Goal: Information Seeking & Learning: Learn about a topic

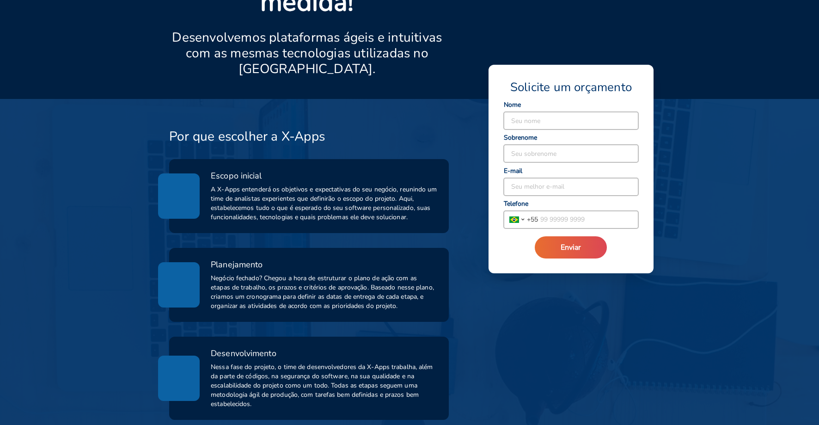
scroll to position [277, 0]
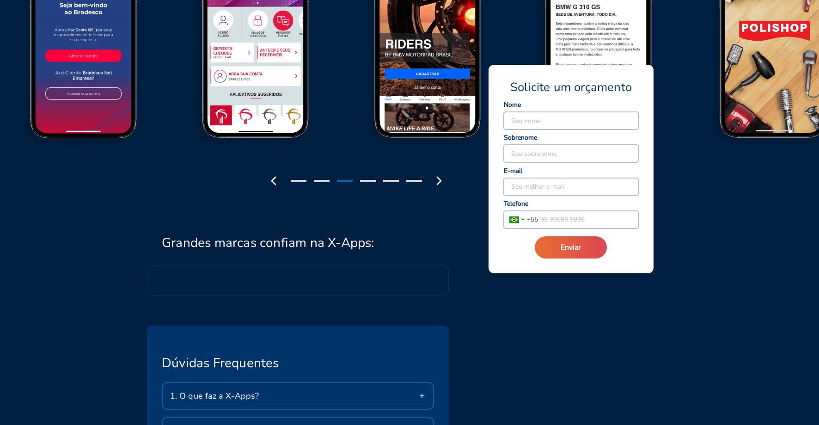
scroll to position [1202, 0]
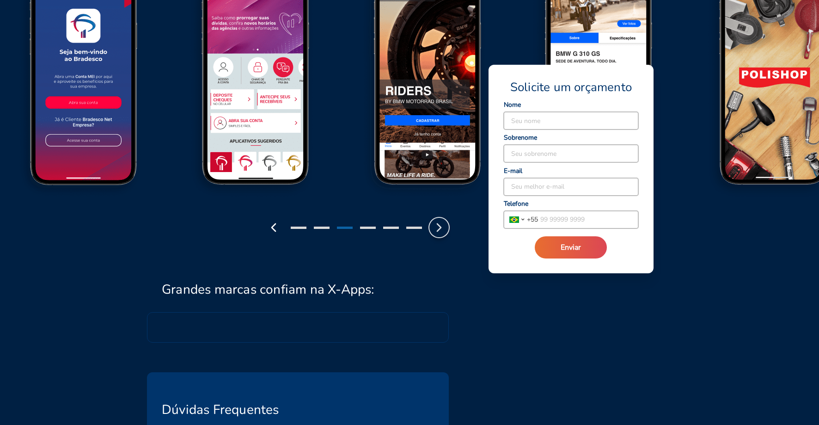
click at [442, 220] on icon "button" at bounding box center [439, 227] width 15 height 15
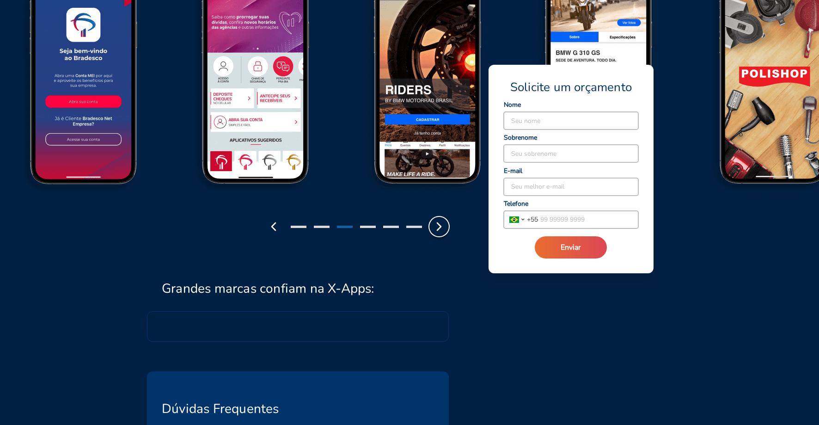
scroll to position [1246, 0]
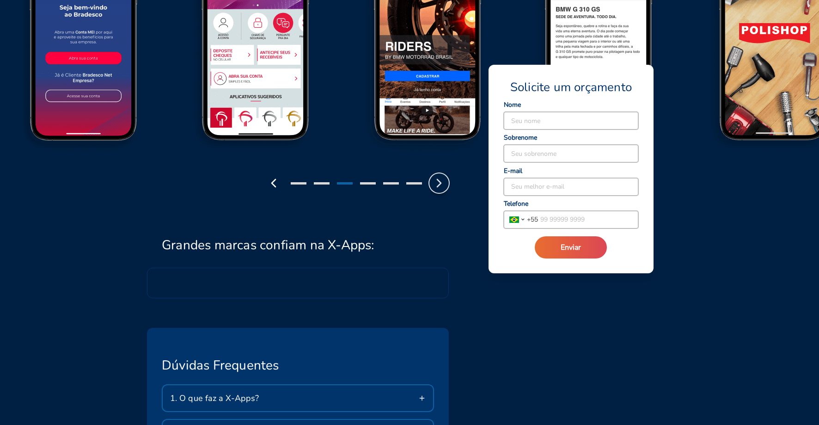
click at [436, 176] on icon "button" at bounding box center [439, 183] width 15 height 15
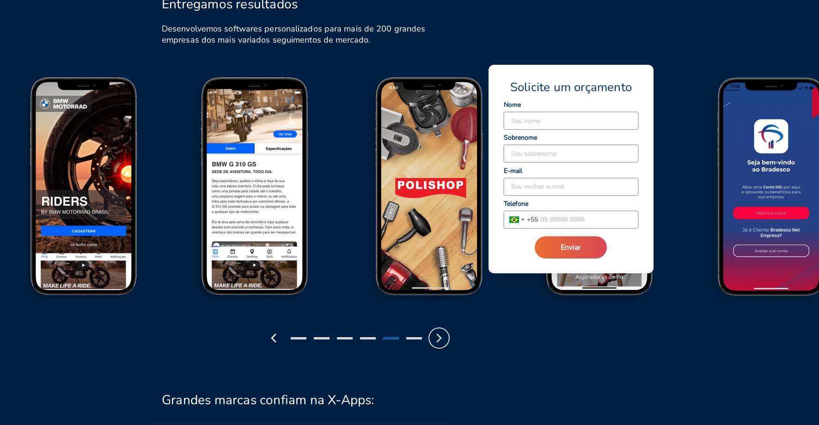
scroll to position [1121, 0]
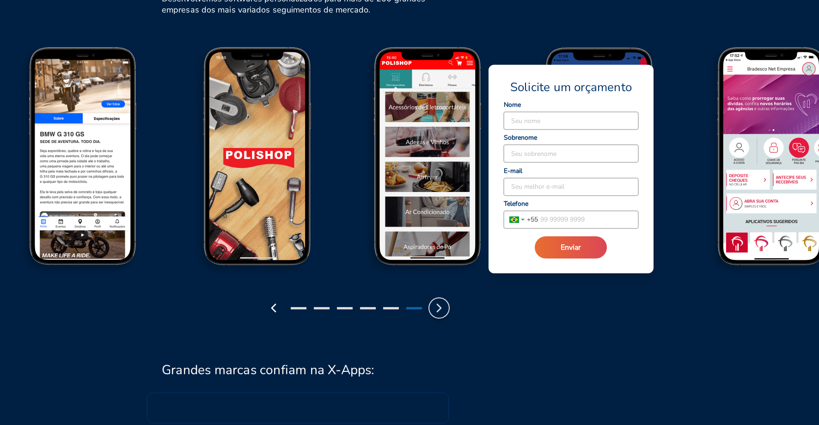
click at [440, 304] on polyline "button" at bounding box center [439, 307] width 4 height 7
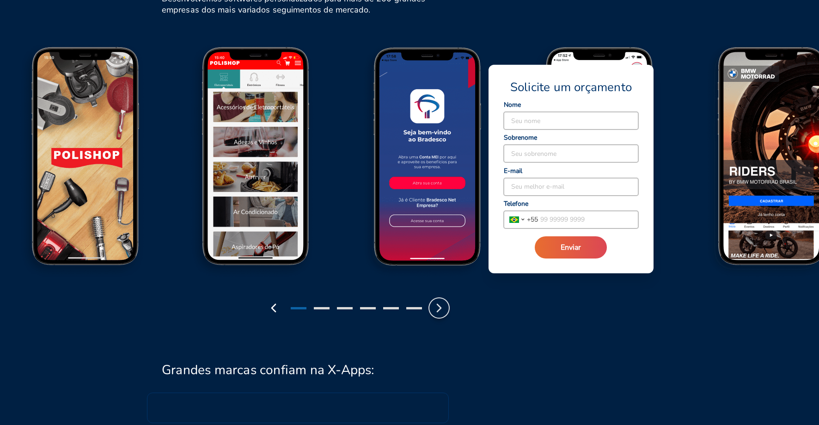
click at [440, 304] on polyline "button" at bounding box center [439, 307] width 4 height 7
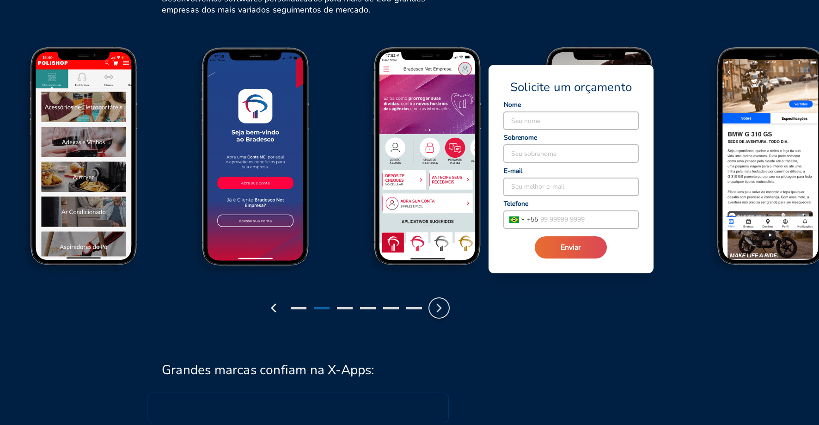
click at [440, 300] on icon "button" at bounding box center [439, 307] width 15 height 15
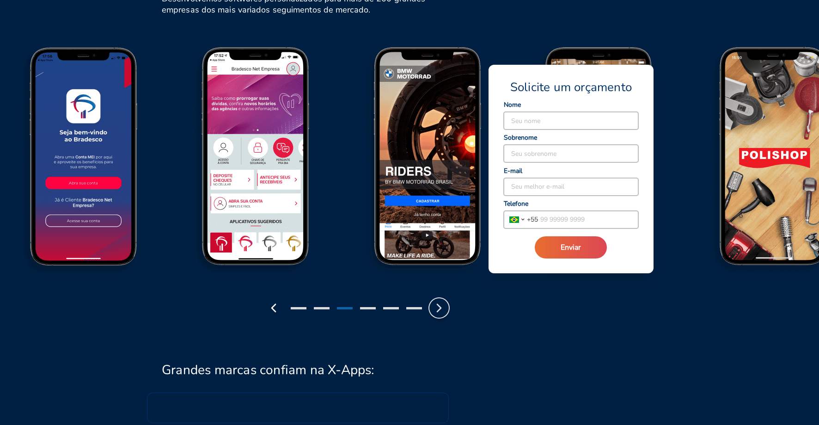
click at [440, 300] on icon "button" at bounding box center [439, 307] width 15 height 15
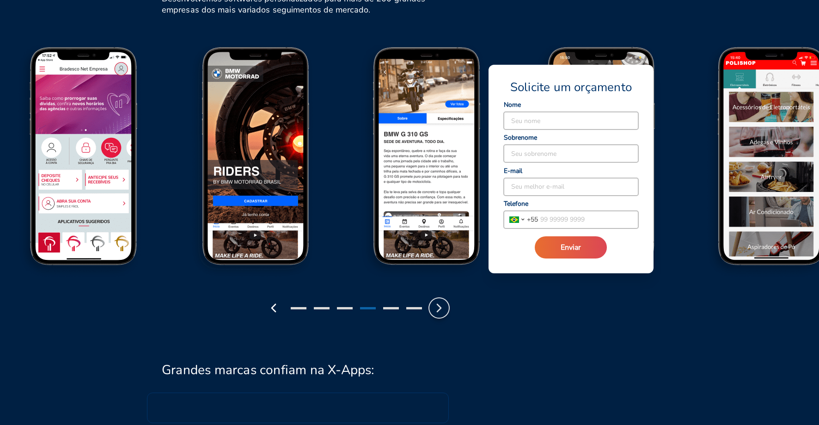
click at [440, 300] on icon "button" at bounding box center [439, 307] width 15 height 15
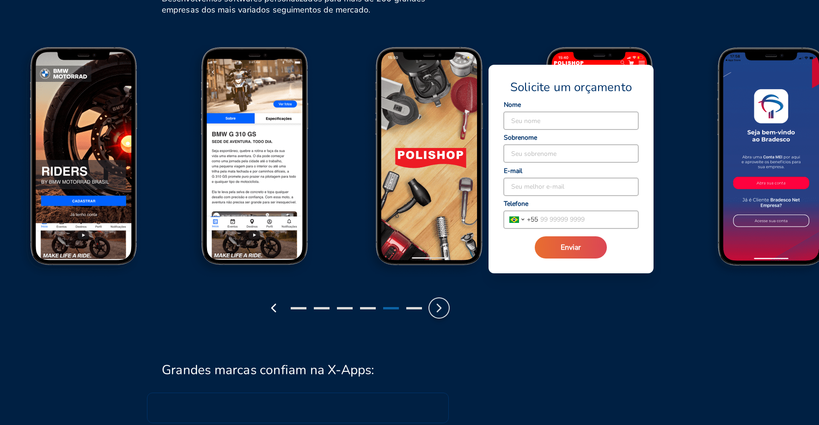
click at [440, 300] on icon "button" at bounding box center [439, 307] width 15 height 15
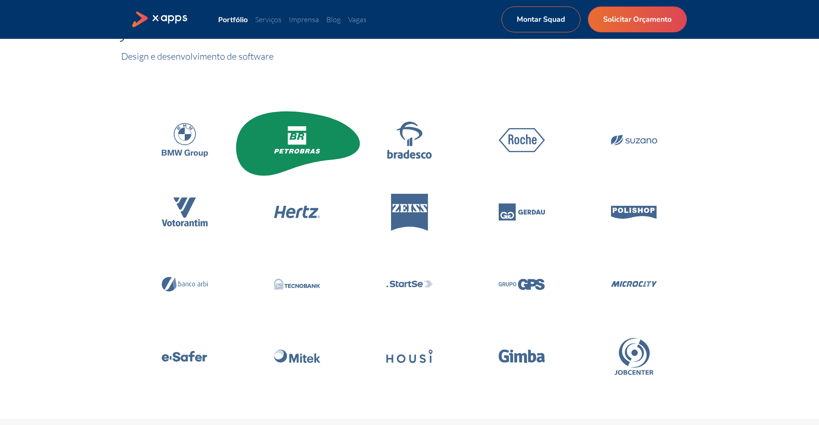
scroll to position [73, 0]
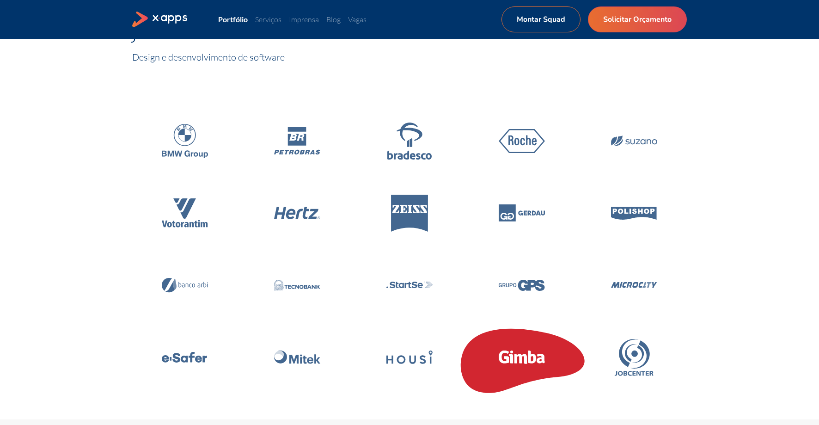
click at [514, 355] on icon at bounding box center [522, 356] width 46 height 13
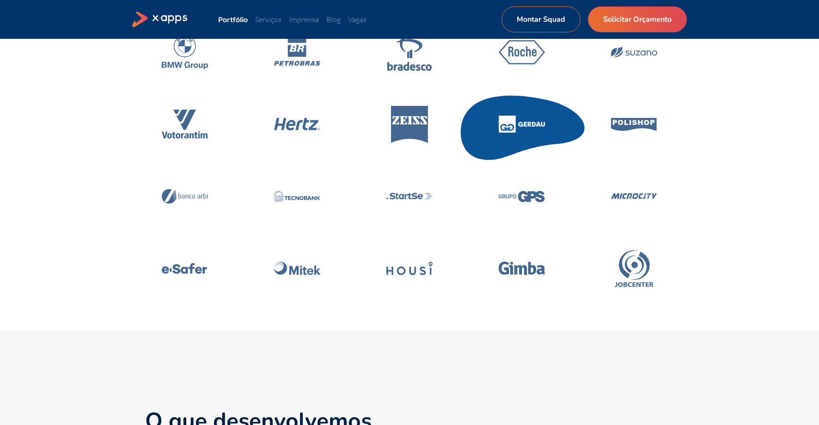
scroll to position [251, 0]
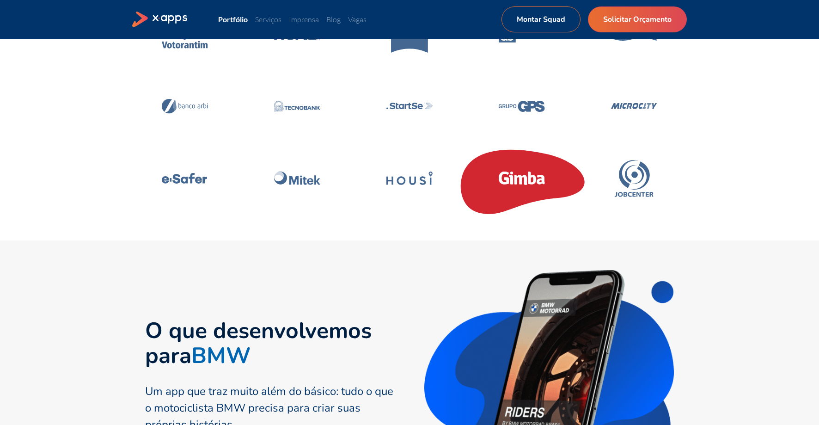
click at [517, 173] on icon at bounding box center [522, 177] width 46 height 13
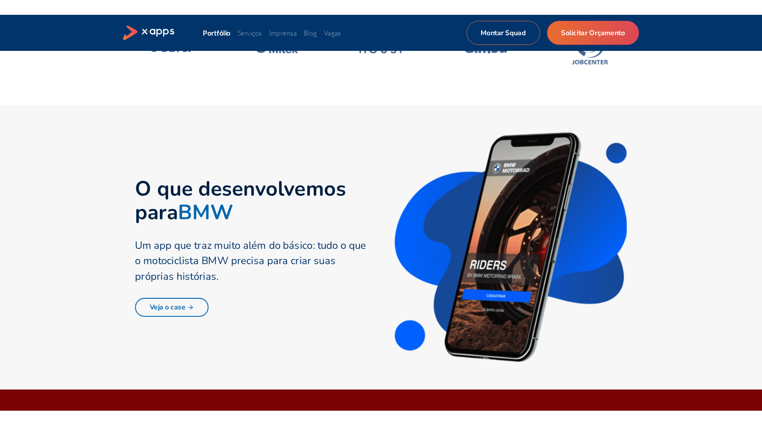
scroll to position [449, 0]
